Goal: Obtain resource: Download file/media

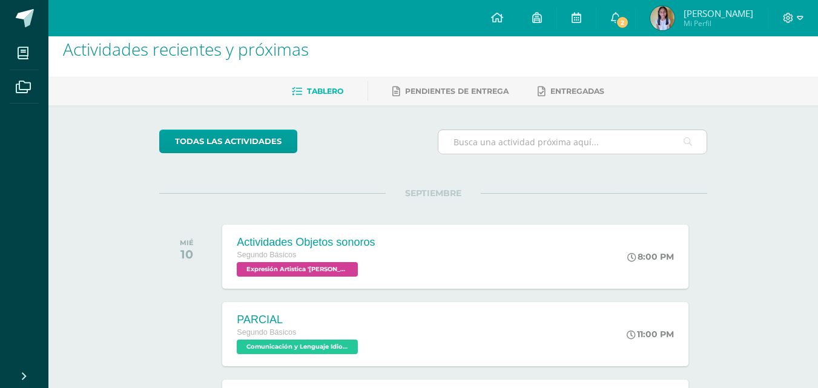
scroll to position [61, 0]
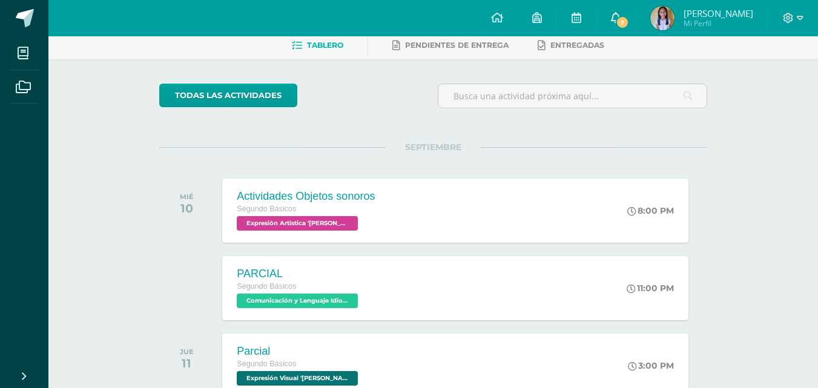
click at [629, 24] on span "2" at bounding box center [622, 22] width 13 height 13
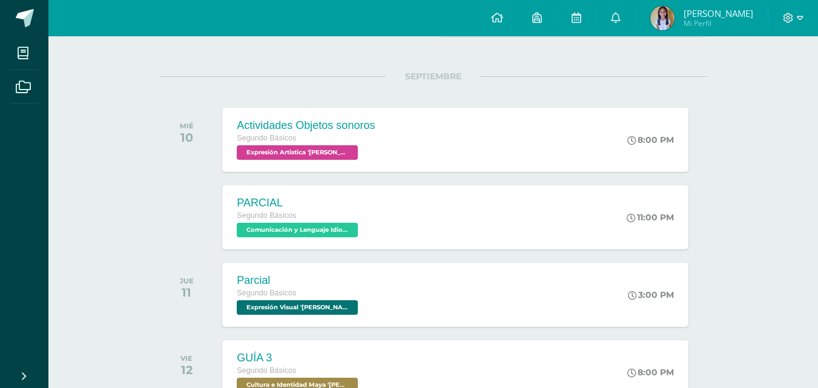
scroll to position [242, 0]
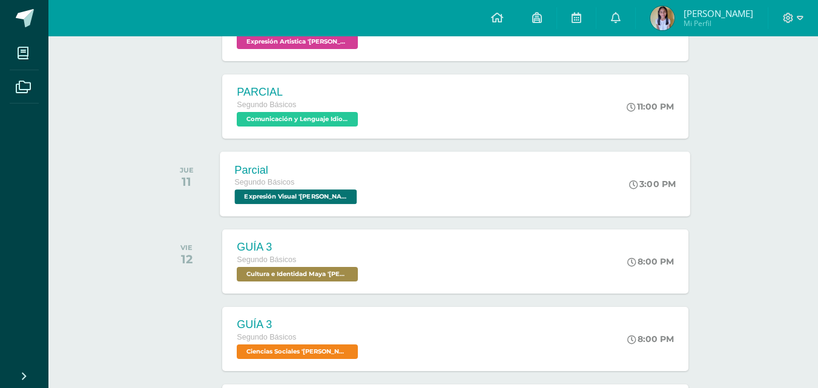
click at [415, 180] on div "Parcial Segundo Básicos Expresión Visual 'Miguel Angel' 3:00 PM Parcial Expresi…" at bounding box center [455, 183] width 471 height 65
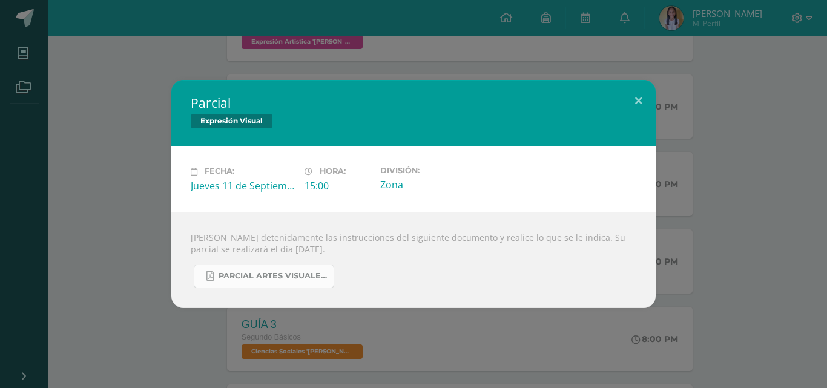
click at [274, 270] on link "PARCIAL ARTES VISUALES. IV BIM.docx.pdf" at bounding box center [264, 277] width 141 height 24
click at [649, 103] on button at bounding box center [638, 100] width 35 height 41
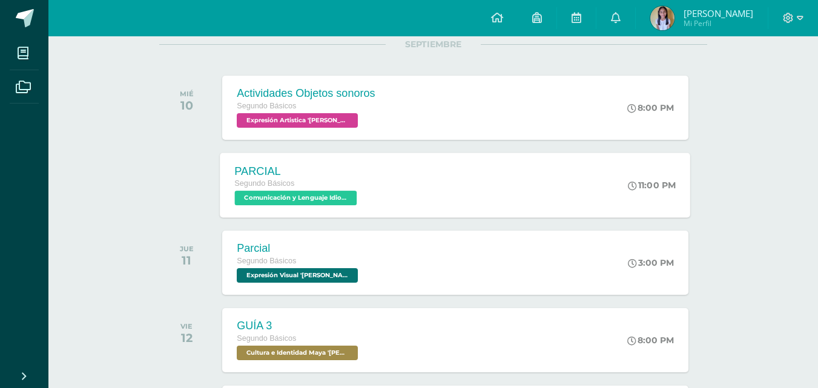
scroll to position [0, 0]
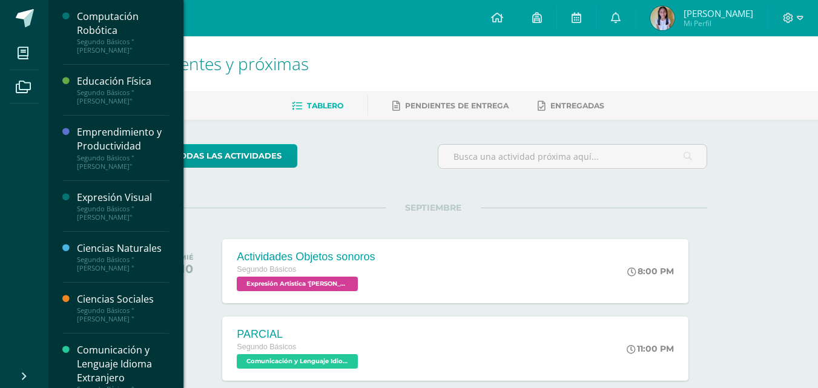
click at [383, 171] on div "todas las Actividades" at bounding box center [270, 161] width 233 height 35
click at [381, 171] on div "todas las Actividades" at bounding box center [270, 161] width 233 height 35
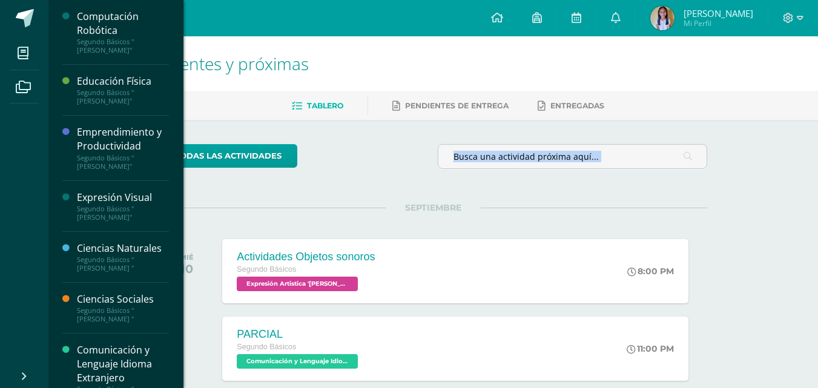
click at [380, 171] on div "todas las Actividades" at bounding box center [270, 161] width 233 height 35
click at [378, 171] on div "todas las Actividades" at bounding box center [270, 161] width 233 height 35
click at [365, 173] on div "todas las Actividades" at bounding box center [270, 161] width 233 height 35
click at [360, 172] on div "todas las Actividades" at bounding box center [270, 161] width 233 height 35
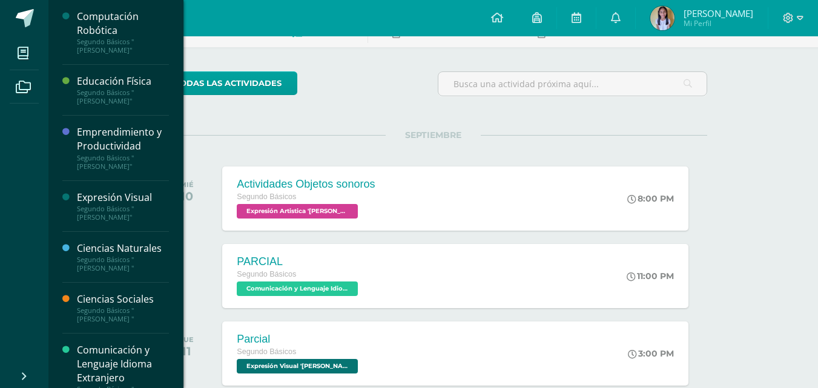
scroll to position [61, 0]
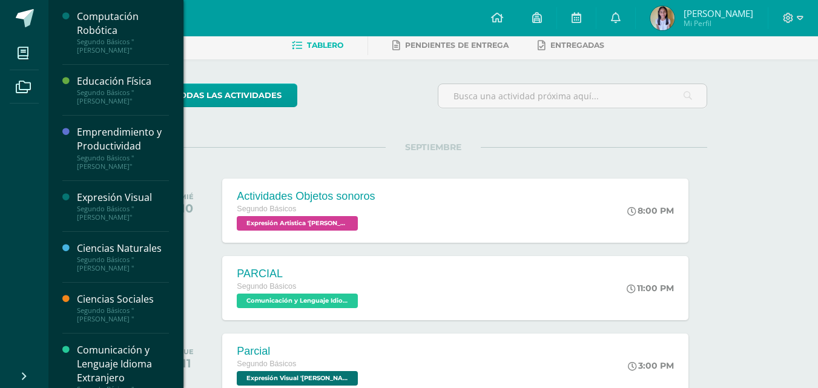
click at [214, 159] on div "SEPTIEMBRE MIÉ 10 Actividades Objetos sonoros Segundo Básicos Expresión Artisti…" at bounding box center [433, 196] width 548 height 98
click at [210, 160] on div "SEPTIEMBRE MIÉ 10 Actividades Objetos sonoros Segundo Básicos Expresión Artisti…" at bounding box center [433, 196] width 548 height 98
click at [210, 159] on div "SEPTIEMBRE MIÉ 10 Actividades Objetos sonoros Segundo Básicos Expresión Artisti…" at bounding box center [433, 196] width 548 height 98
drag, startPoint x: 254, startPoint y: 157, endPoint x: 229, endPoint y: 157, distance: 24.8
click at [245, 157] on div "SEPTIEMBRE MIÉ 10 Actividades Objetos sonoros Segundo Básicos Expresión Artisti…" at bounding box center [433, 196] width 548 height 98
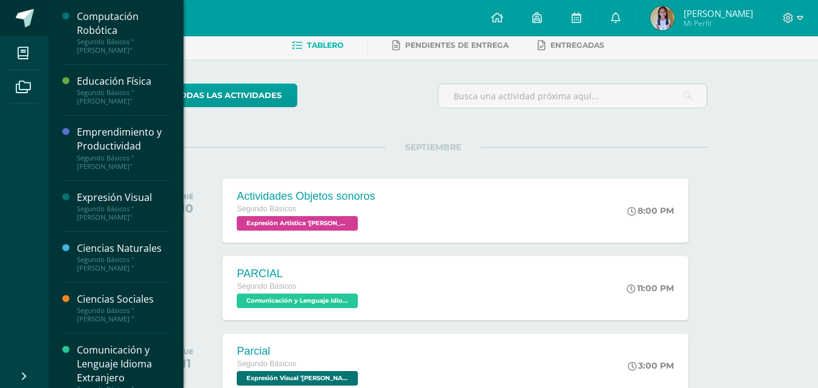
click at [38, 16] on span at bounding box center [66, 18] width 57 height 25
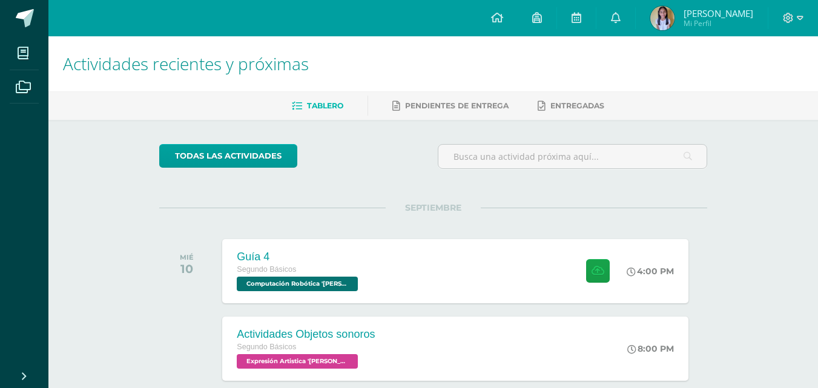
click at [497, 282] on div "Guía 4 Segundo Básicos Computación Robótica '[PERSON_NAME]' 4:00 PM Guía 4 Comp…" at bounding box center [455, 271] width 471 height 65
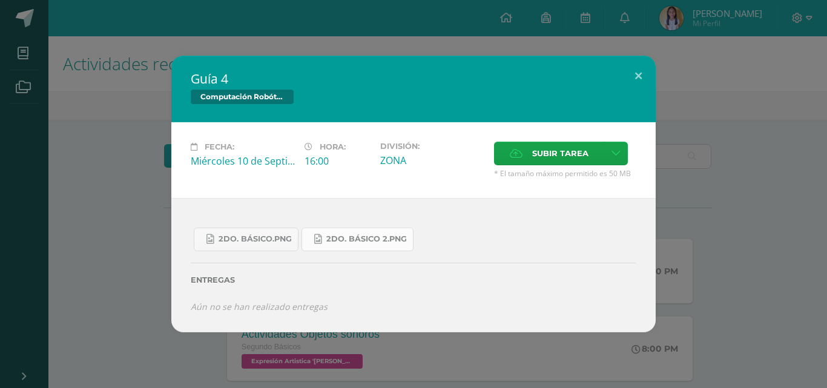
click at [344, 233] on link "2do. Básico 2.png" at bounding box center [358, 240] width 112 height 24
click at [251, 235] on span "2do. Básico.png" at bounding box center [255, 239] width 73 height 10
